Goal: Check status: Check status

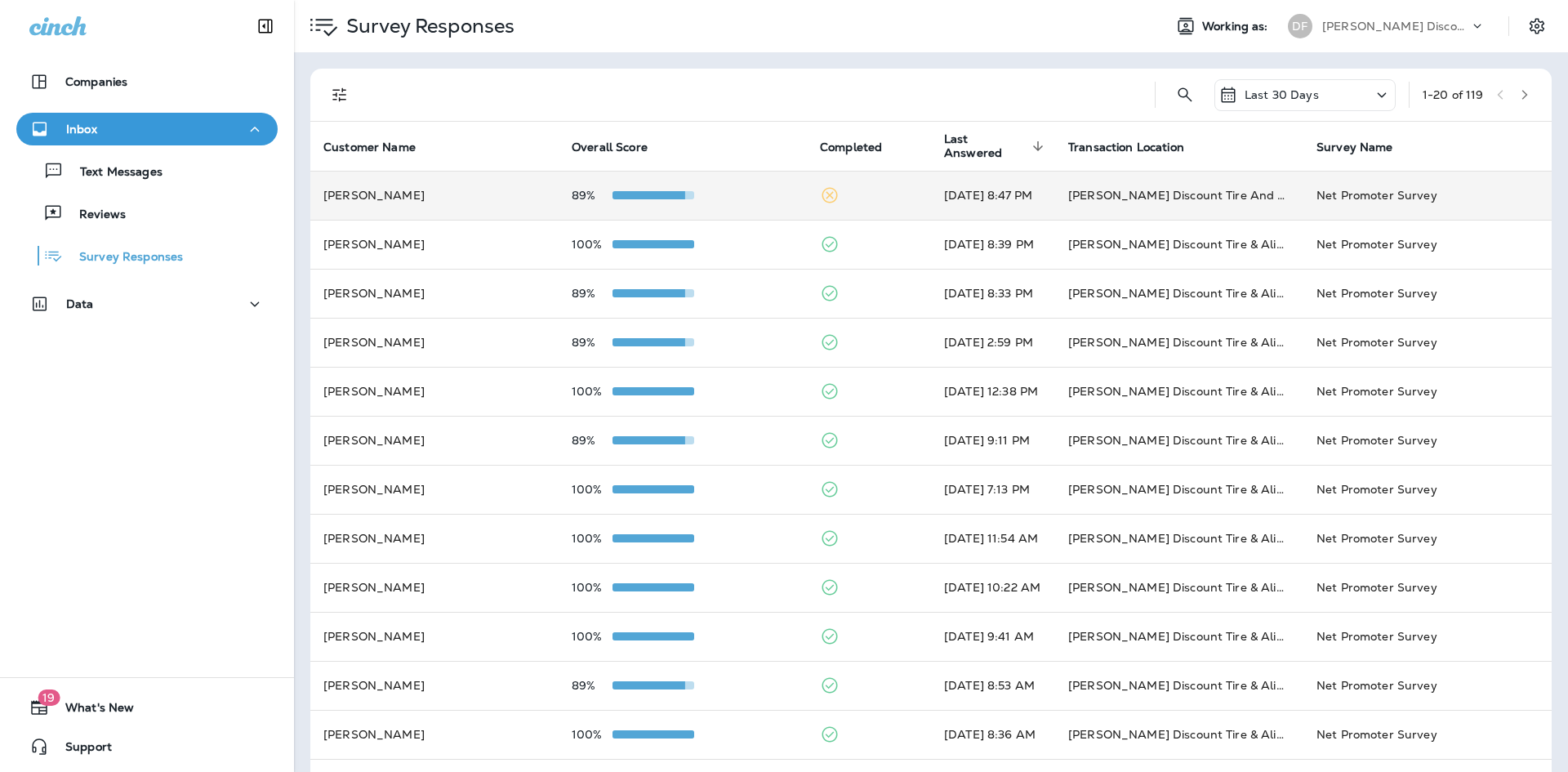
click at [397, 195] on td "[PERSON_NAME]" at bounding box center [434, 195] width 248 height 49
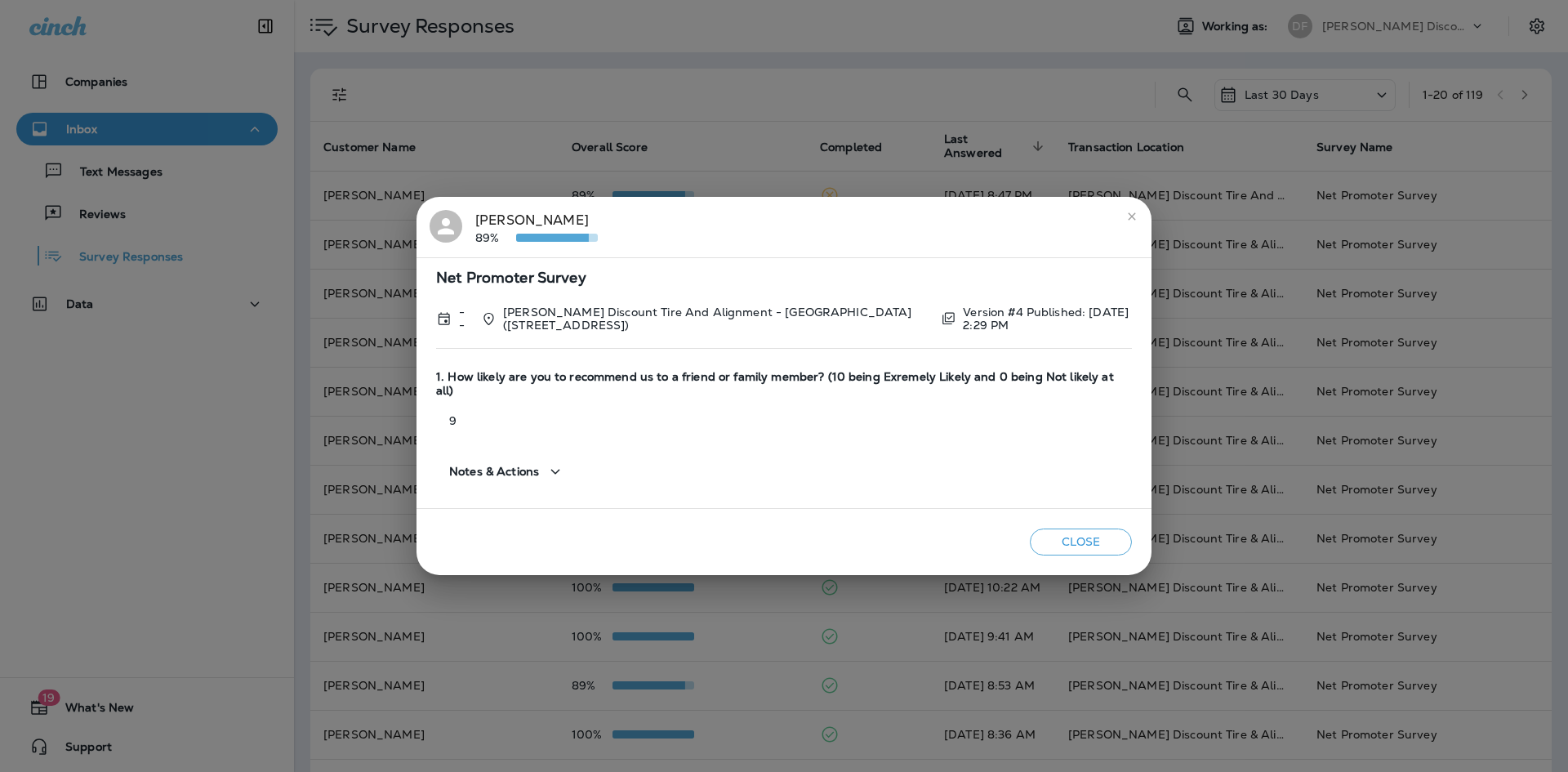
click at [1131, 220] on icon "close" at bounding box center [1132, 216] width 8 height 8
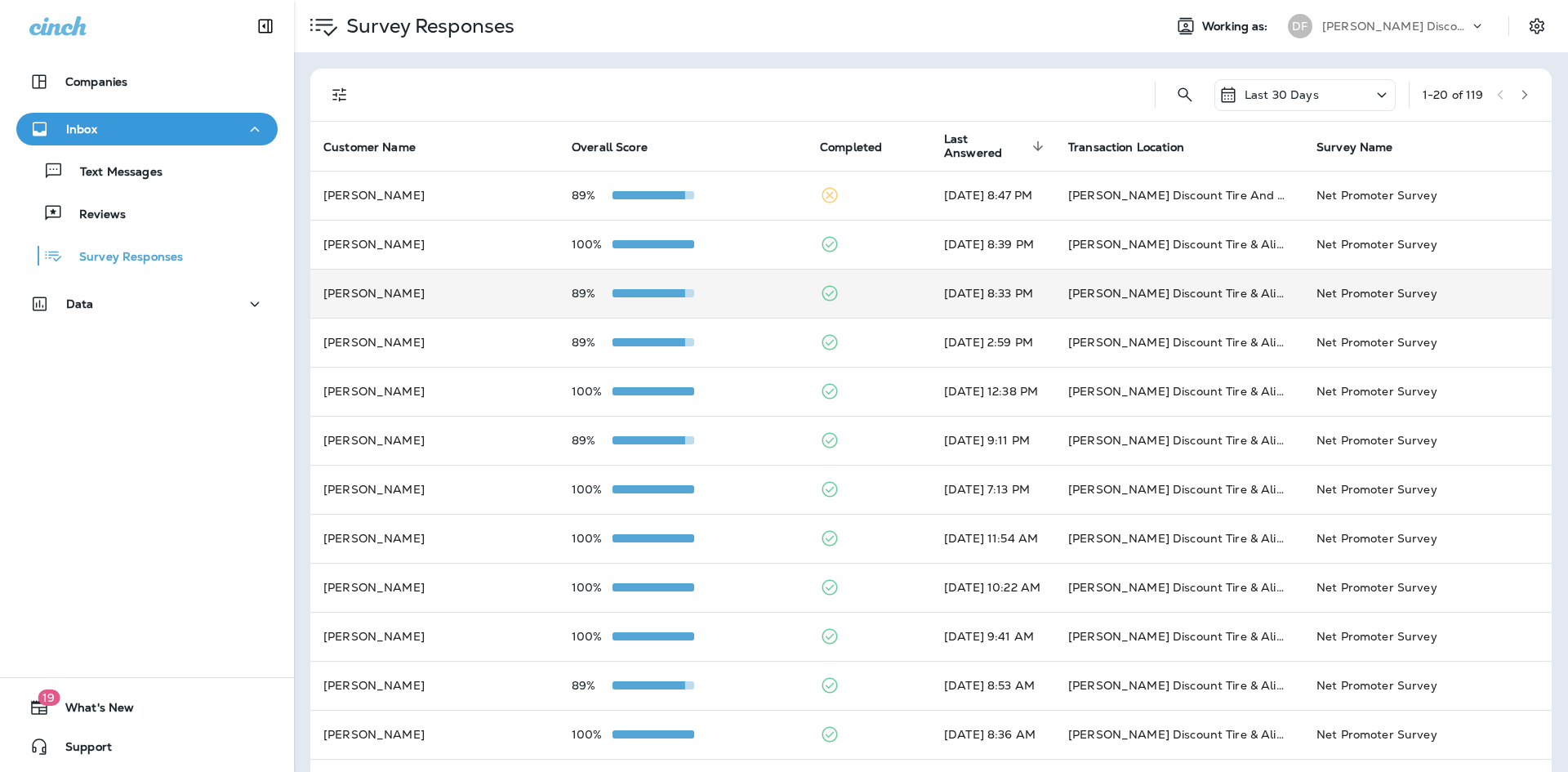
click at [425, 304] on td "[PERSON_NAME]" at bounding box center [434, 294] width 248 height 49
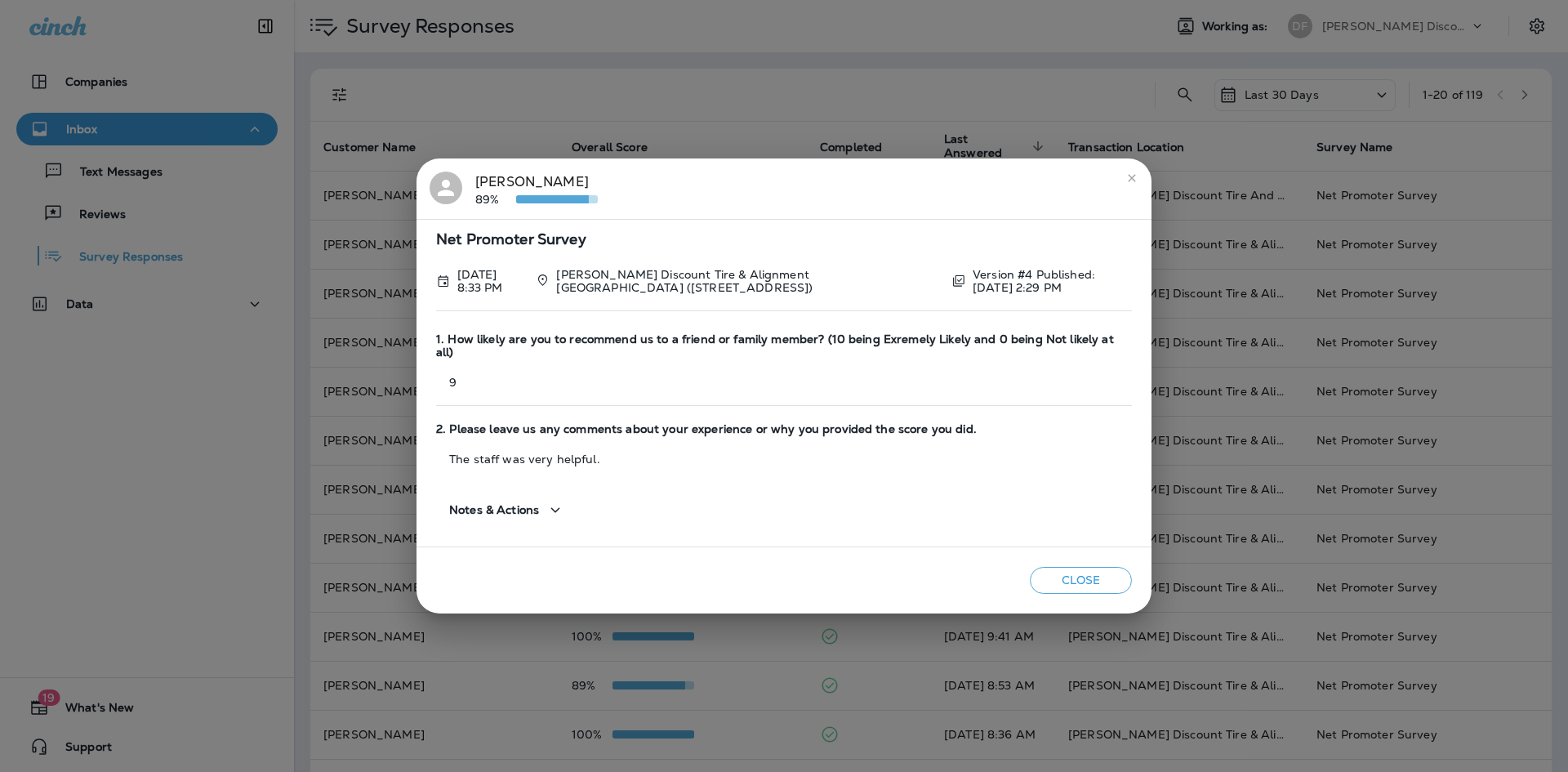
click at [1127, 184] on icon "close" at bounding box center [1132, 178] width 13 height 13
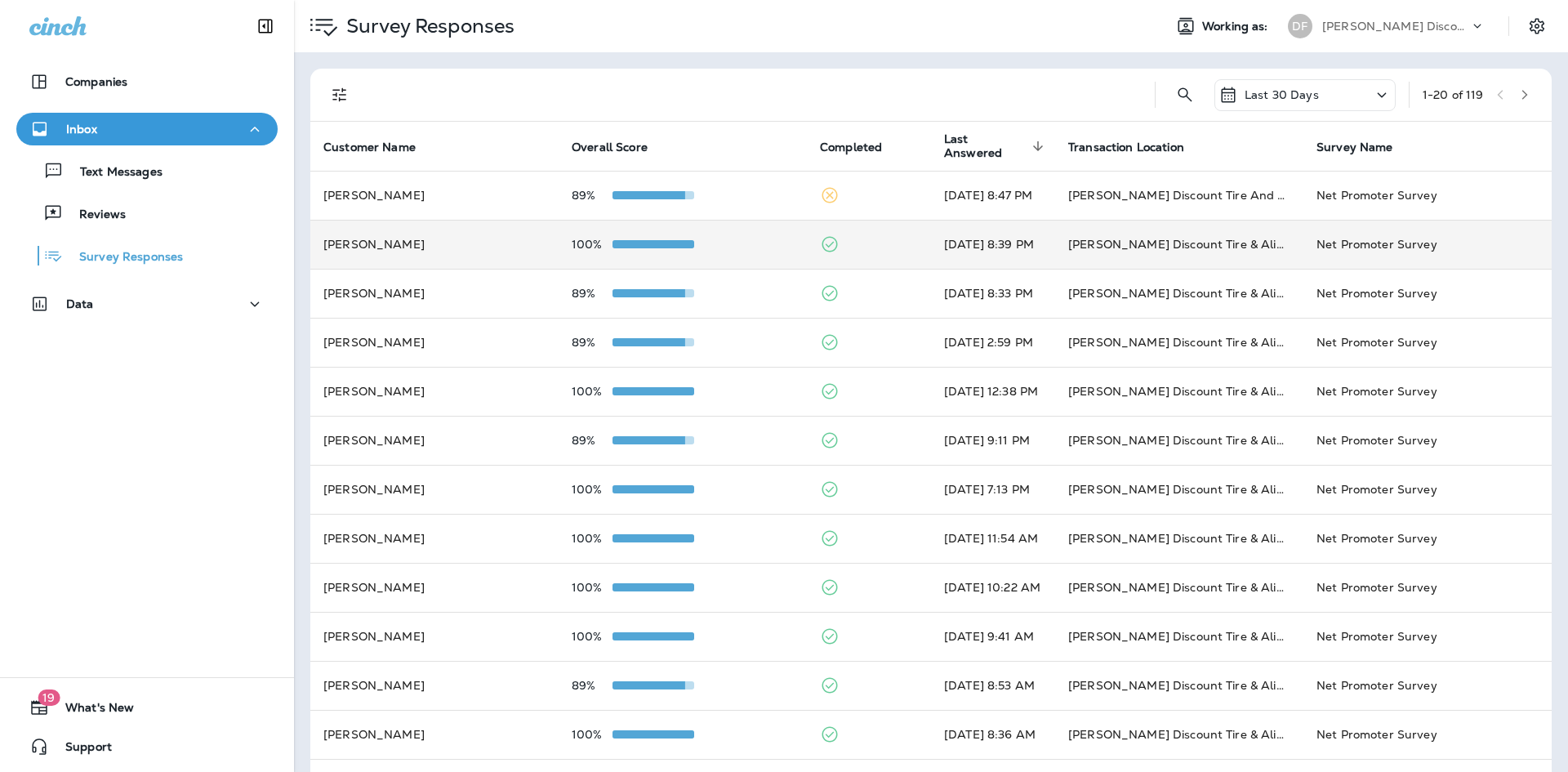
click at [383, 238] on td "[PERSON_NAME]" at bounding box center [434, 244] width 248 height 49
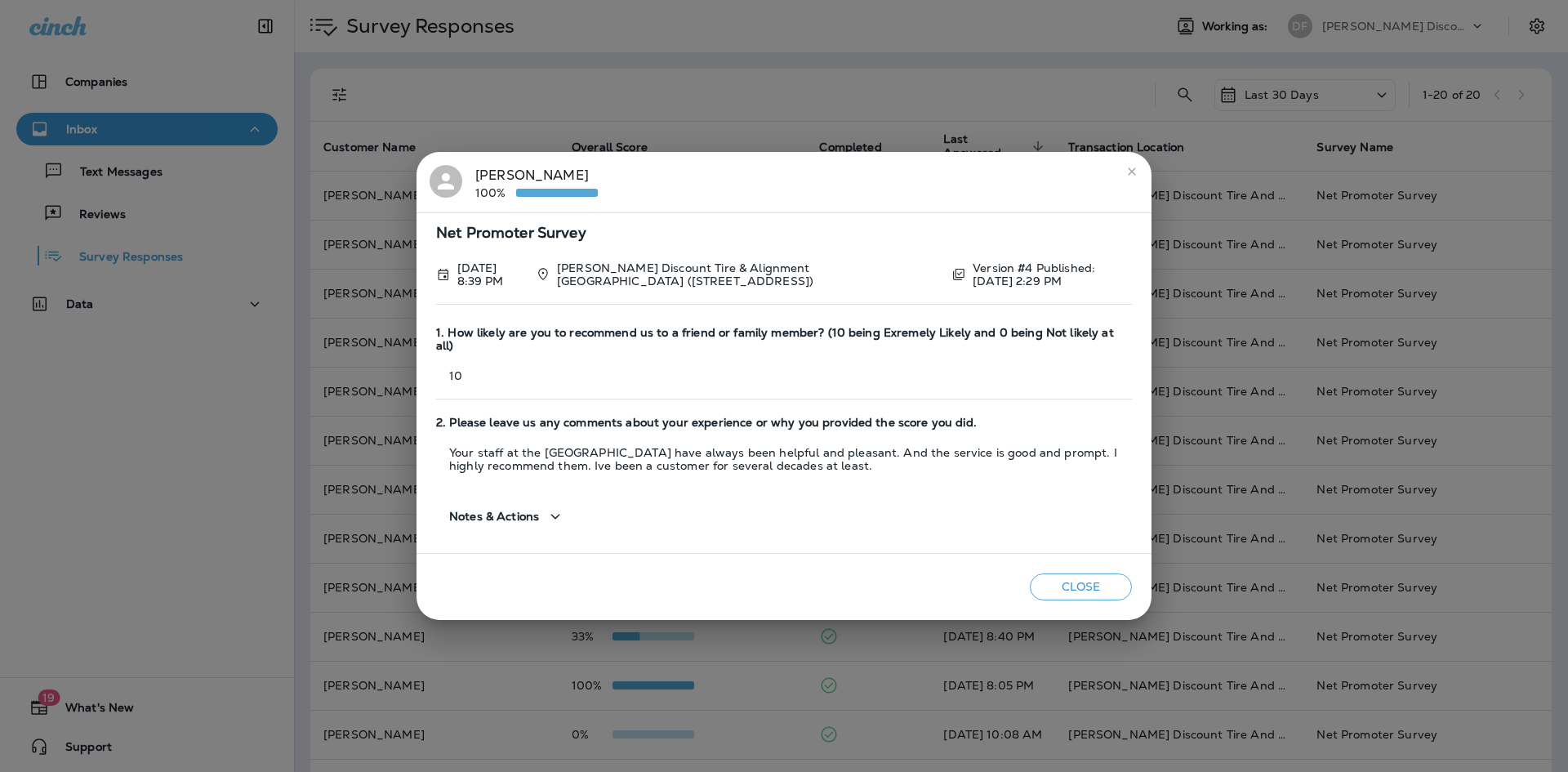
click at [1139, 183] on button "close" at bounding box center [1132, 171] width 26 height 26
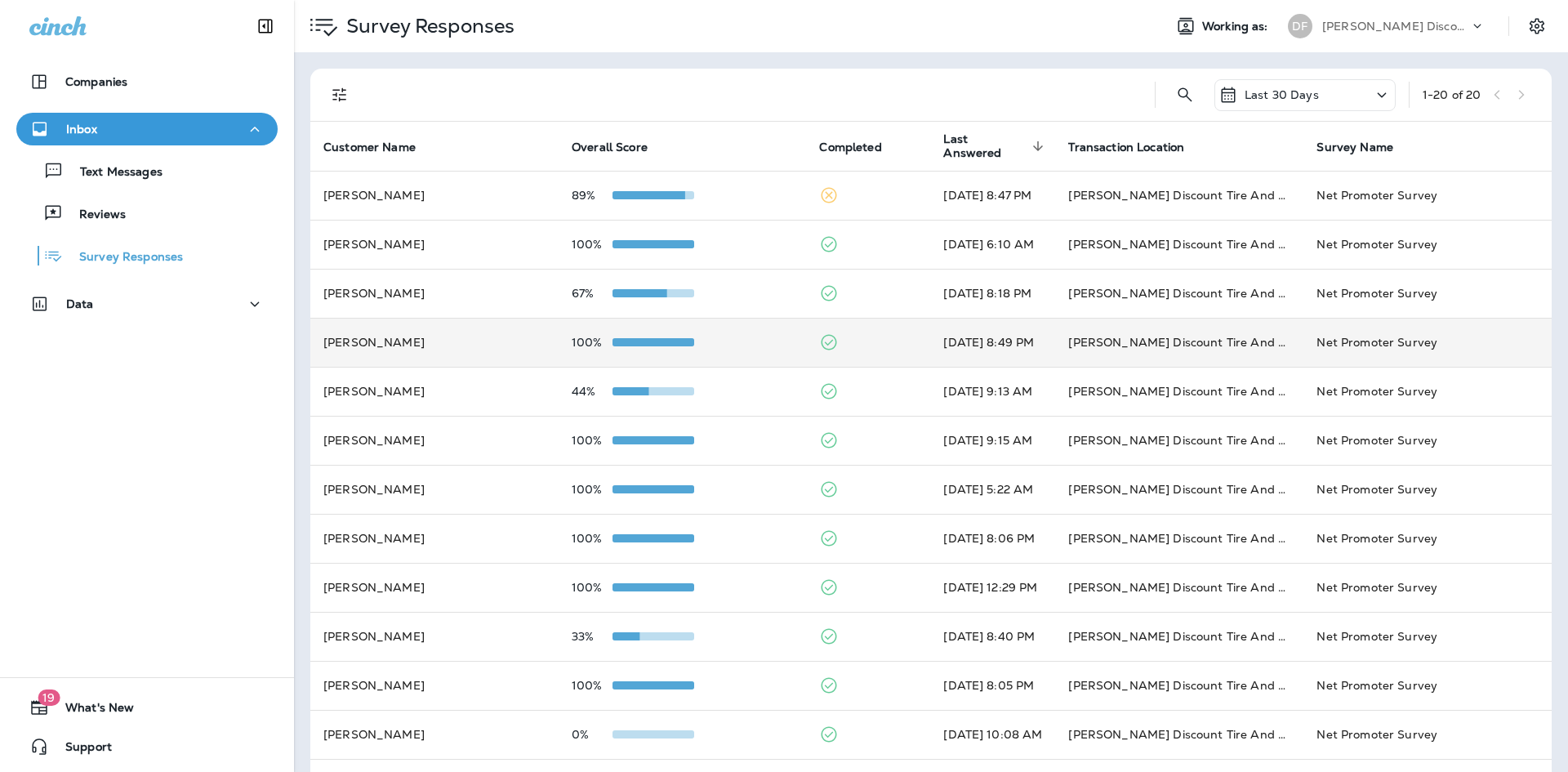
click at [425, 336] on td "[PERSON_NAME]" at bounding box center [434, 342] width 248 height 49
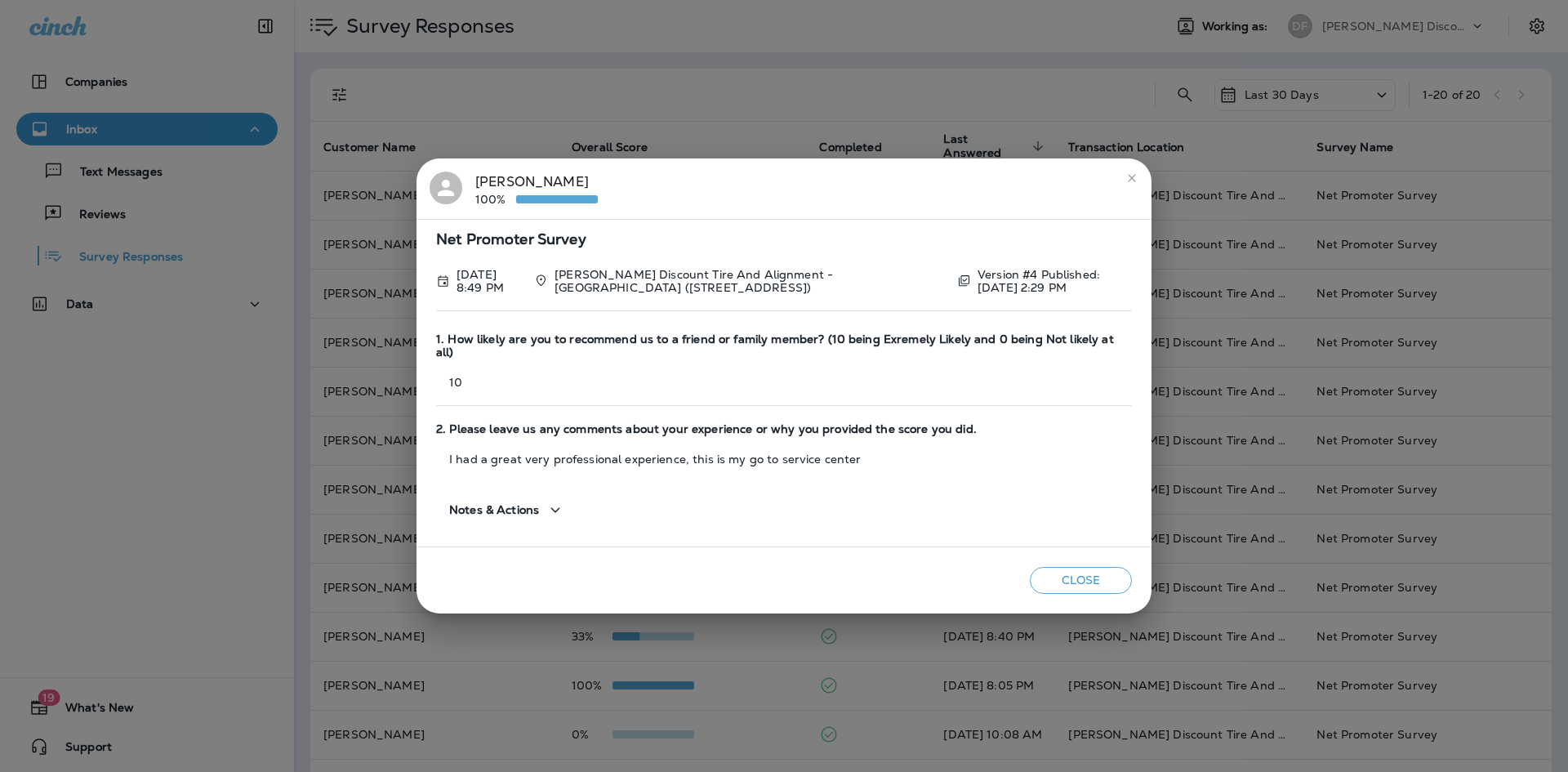
click at [1127, 183] on icon "close" at bounding box center [1132, 178] width 13 height 13
